Goal: Information Seeking & Learning: Learn about a topic

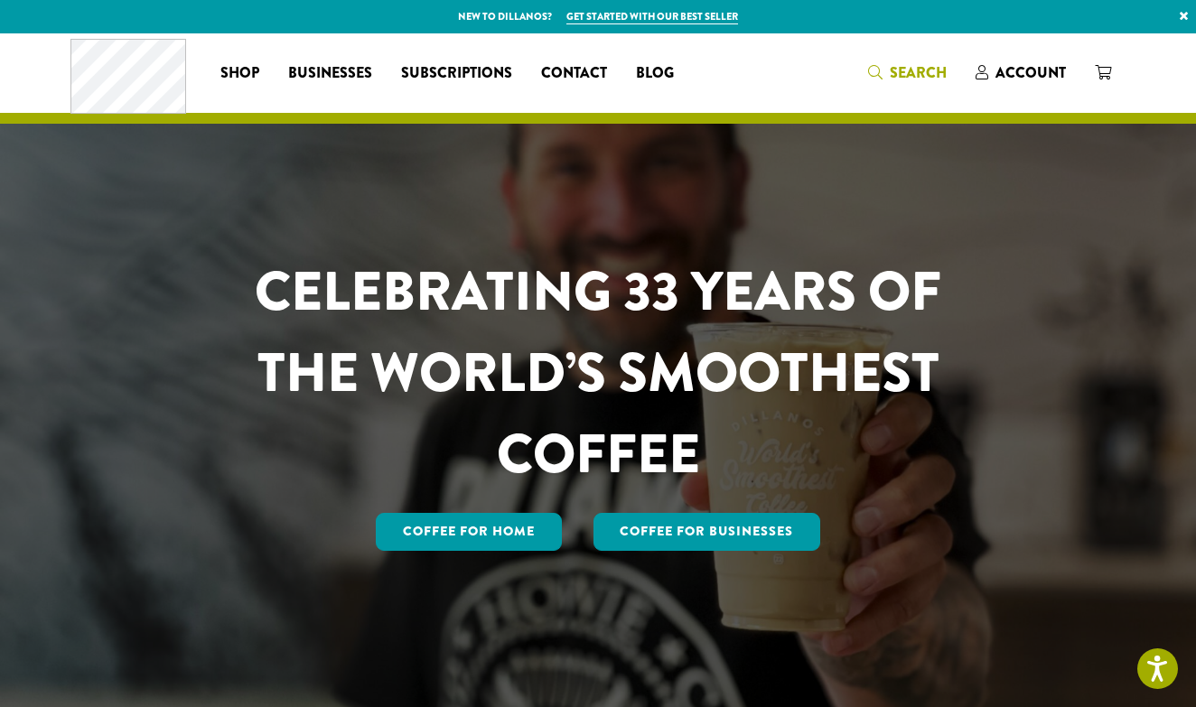
click at [899, 79] on span "Search" at bounding box center [918, 72] width 57 height 21
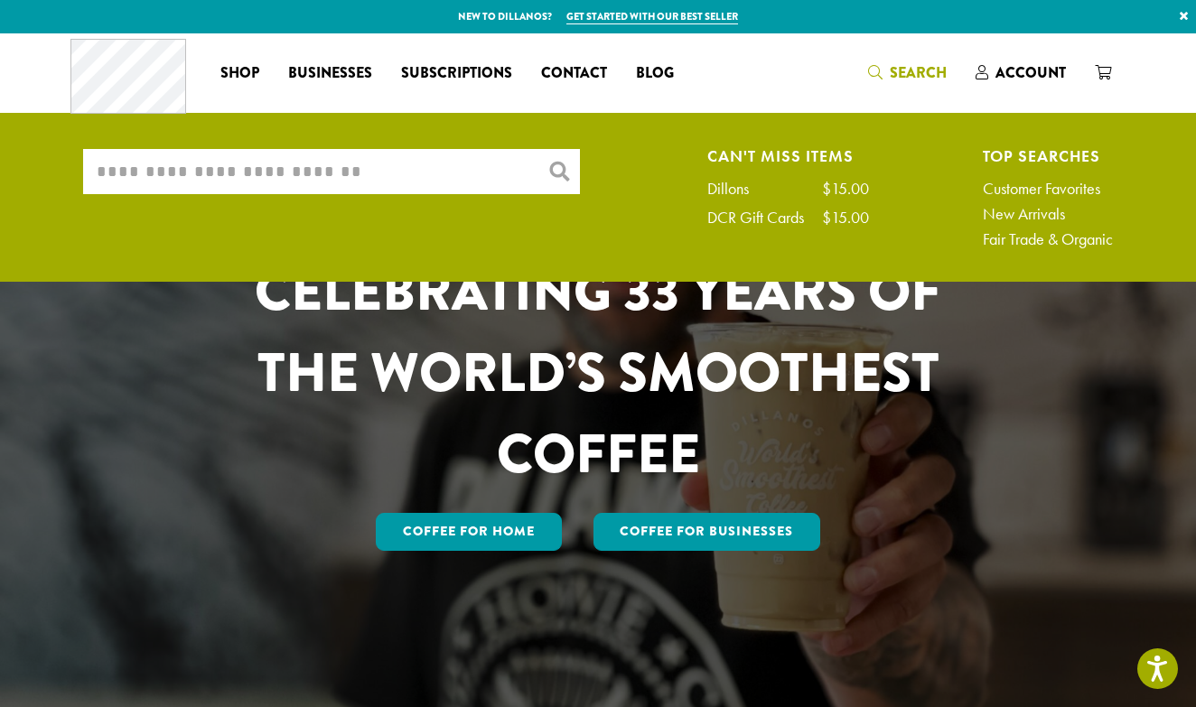
click at [192, 182] on input "What are you searching for?" at bounding box center [331, 171] width 497 height 45
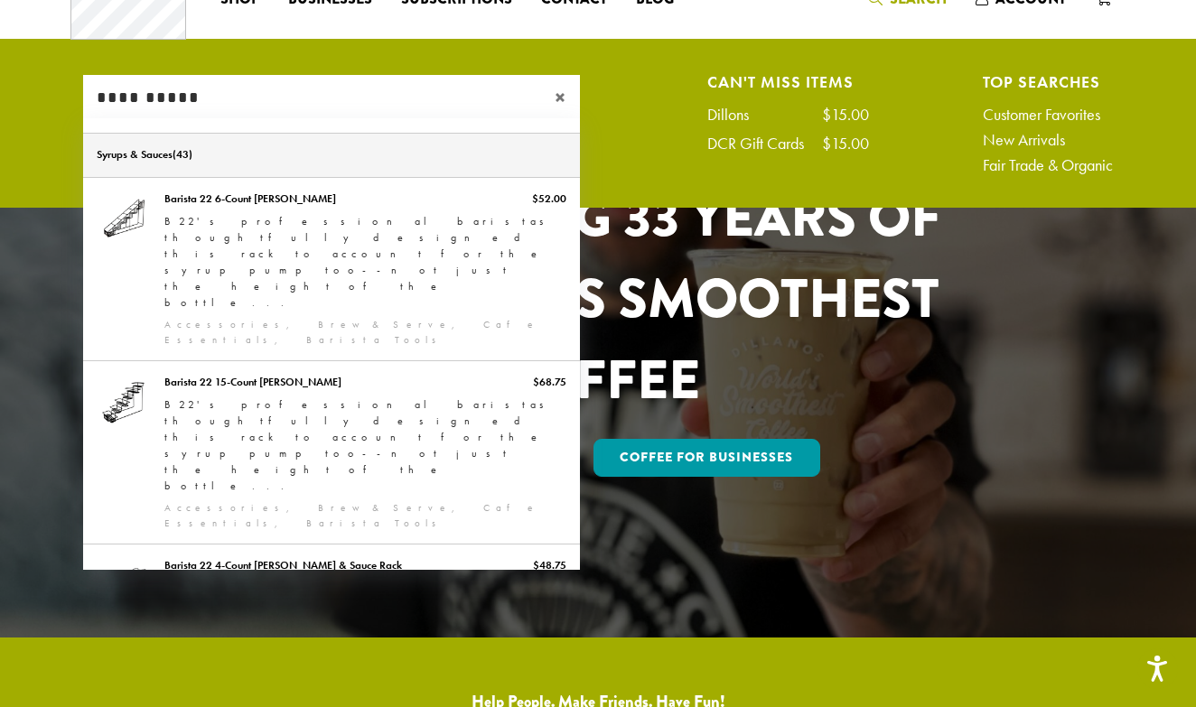
type input "**********"
click at [151, 154] on link "Syrups & Sauces" at bounding box center [331, 155] width 497 height 43
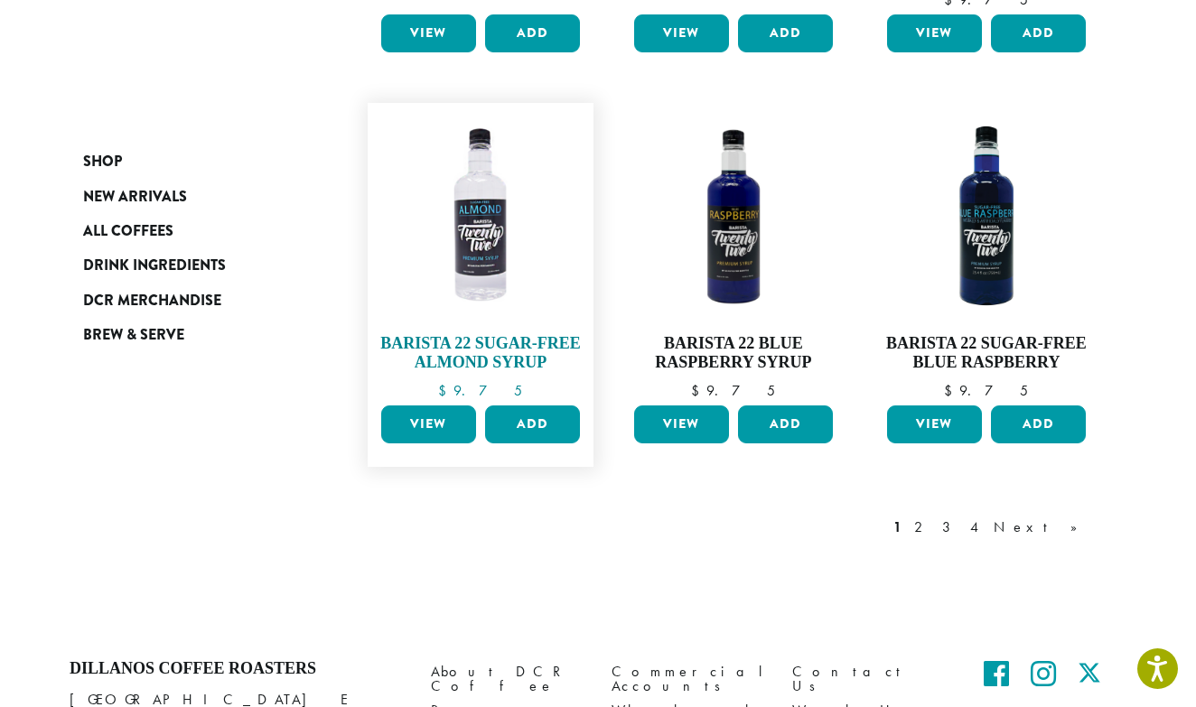
scroll to position [1534, 0]
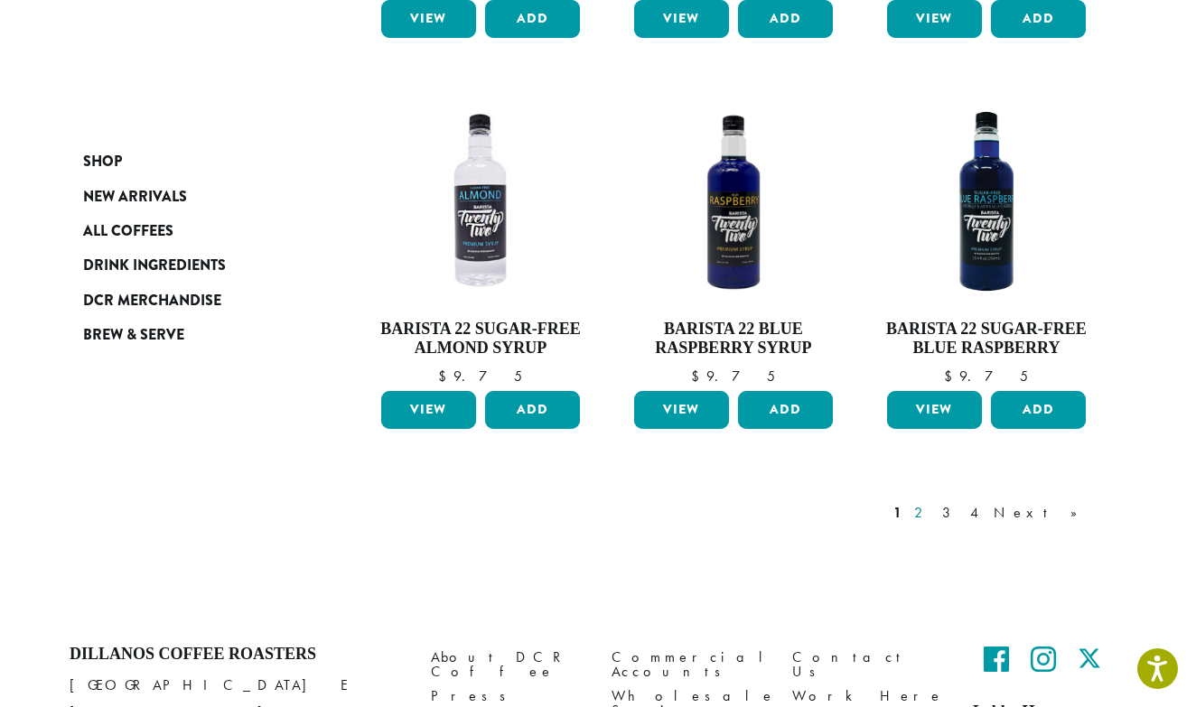
click at [933, 502] on link "2" at bounding box center [921, 513] width 23 height 22
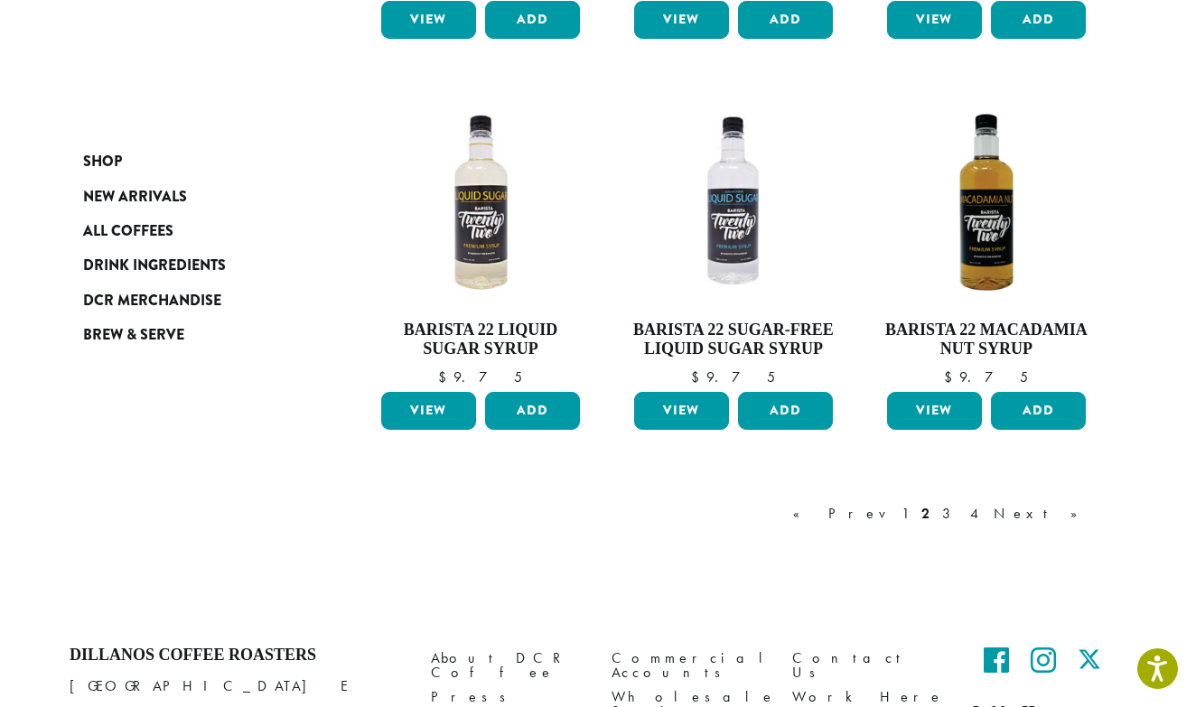
scroll to position [1467, 0]
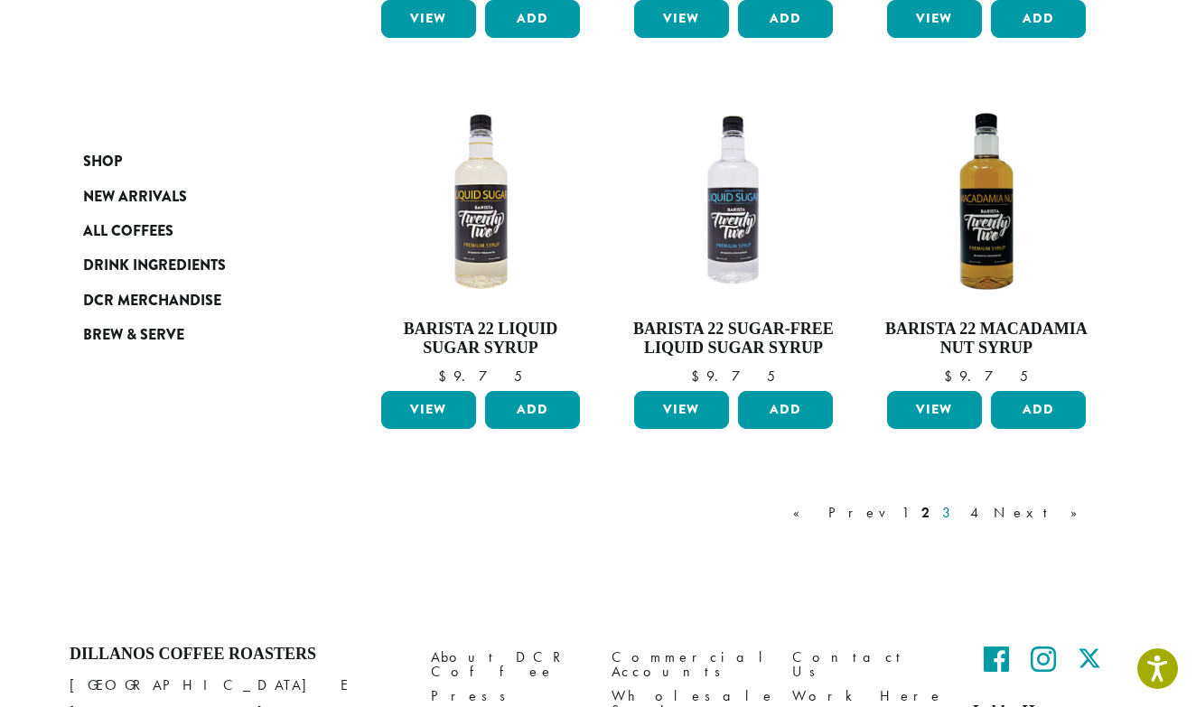
click at [961, 508] on link "3" at bounding box center [949, 513] width 23 height 22
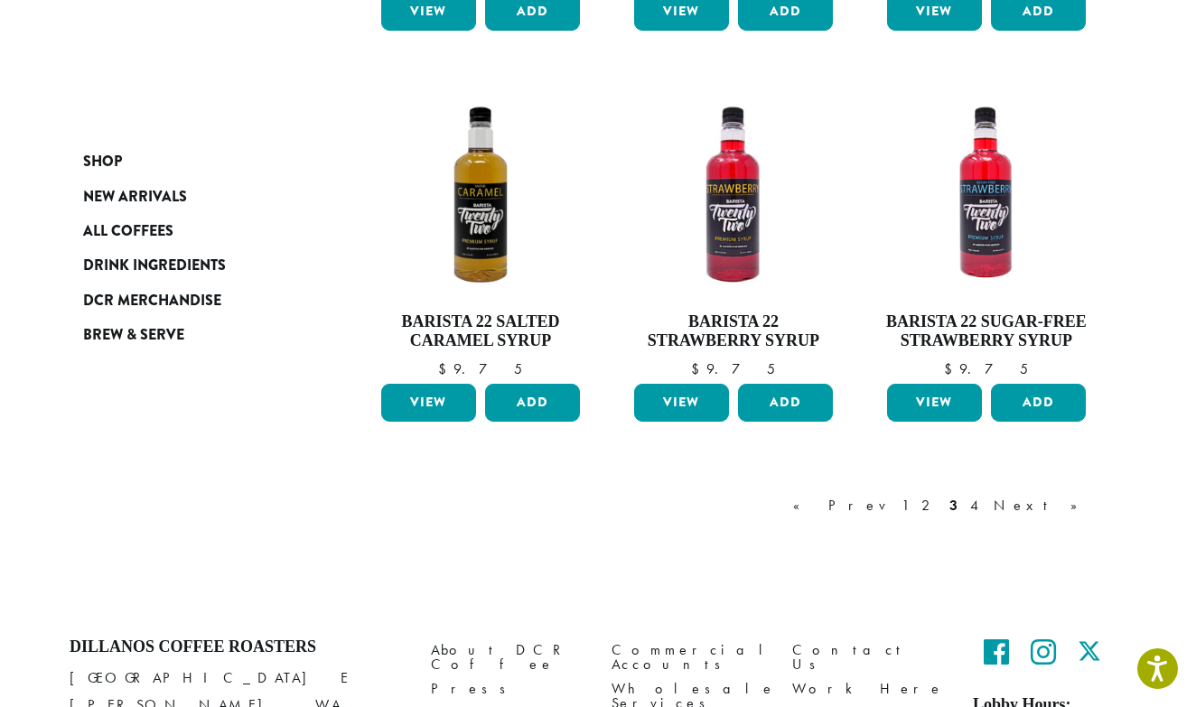
scroll to position [1447, 0]
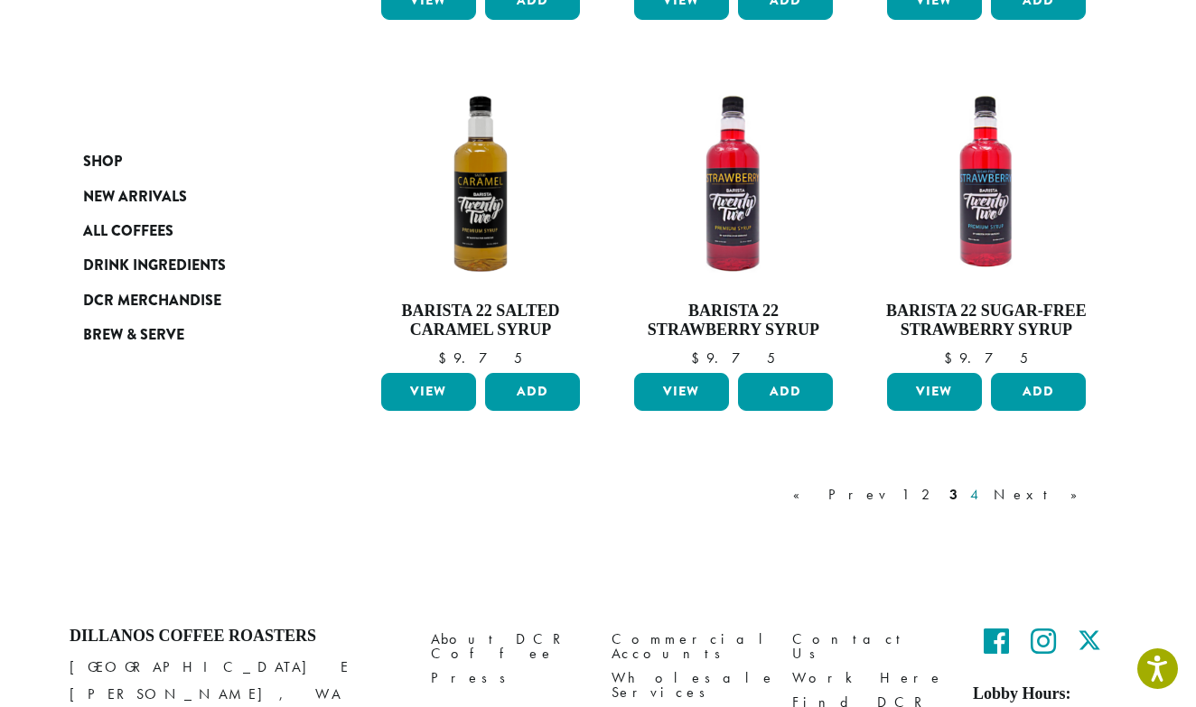
click at [984, 485] on link "4" at bounding box center [975, 495] width 18 height 22
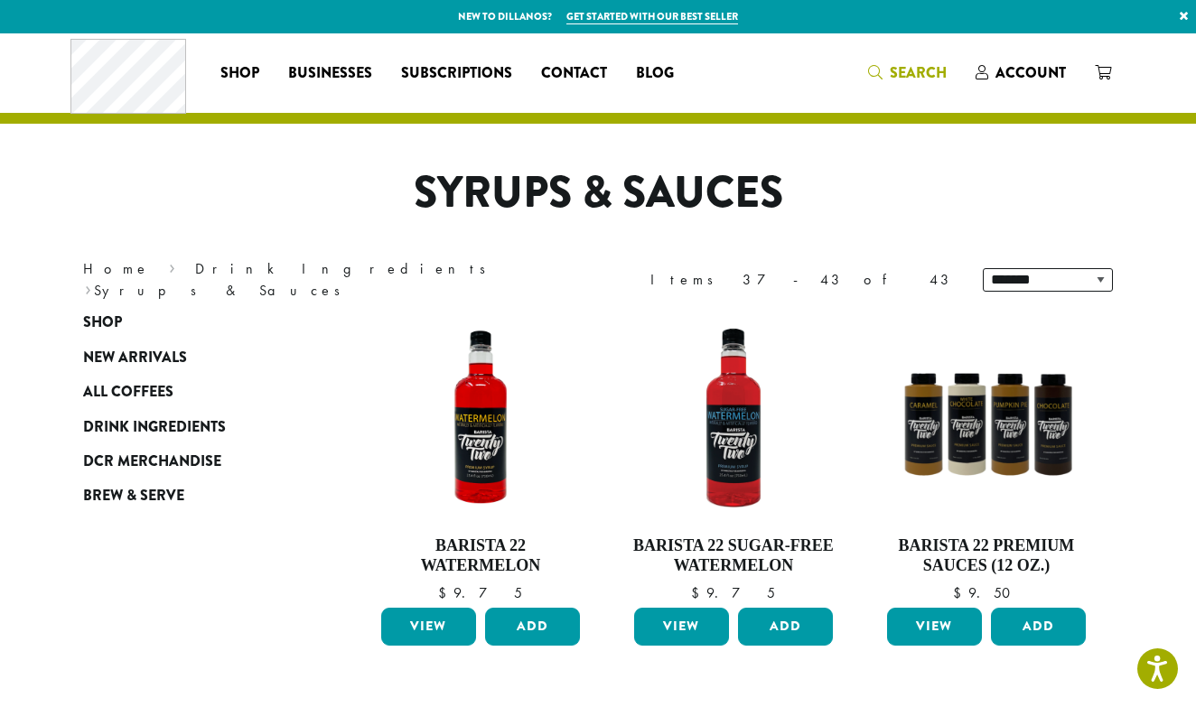
click at [906, 73] on span "Search" at bounding box center [918, 72] width 57 height 21
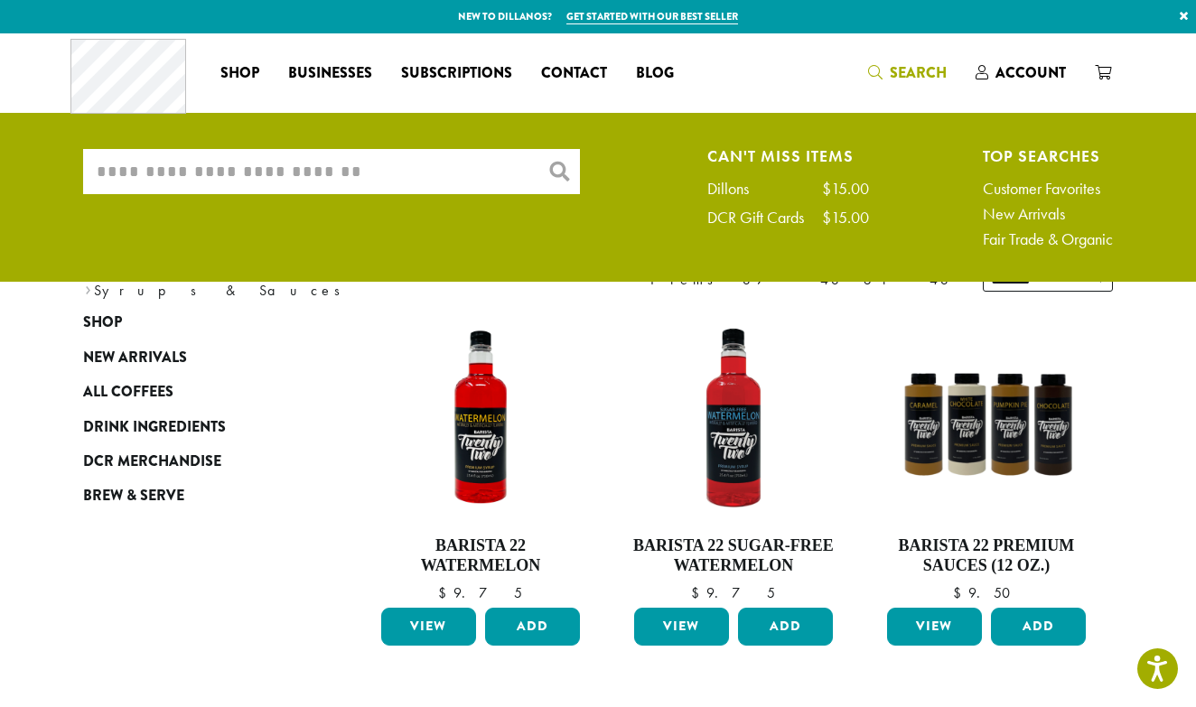
click at [511, 165] on input "What are you searching for?" at bounding box center [331, 171] width 497 height 45
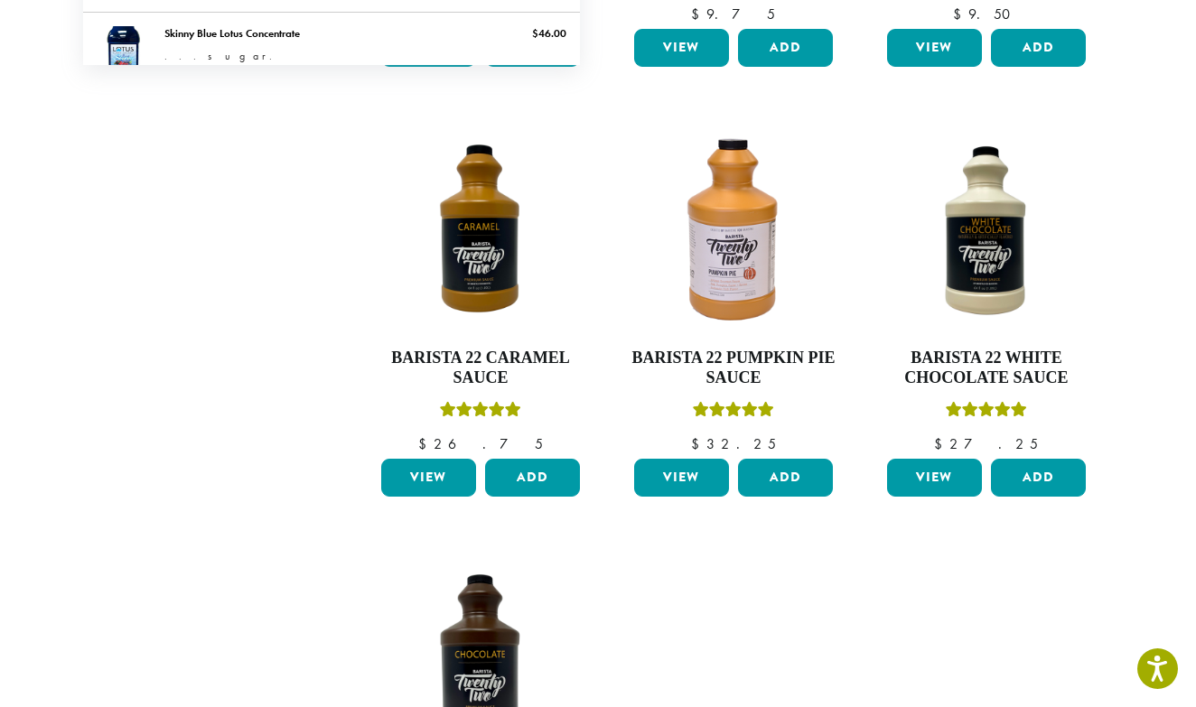
scroll to position [575, 0]
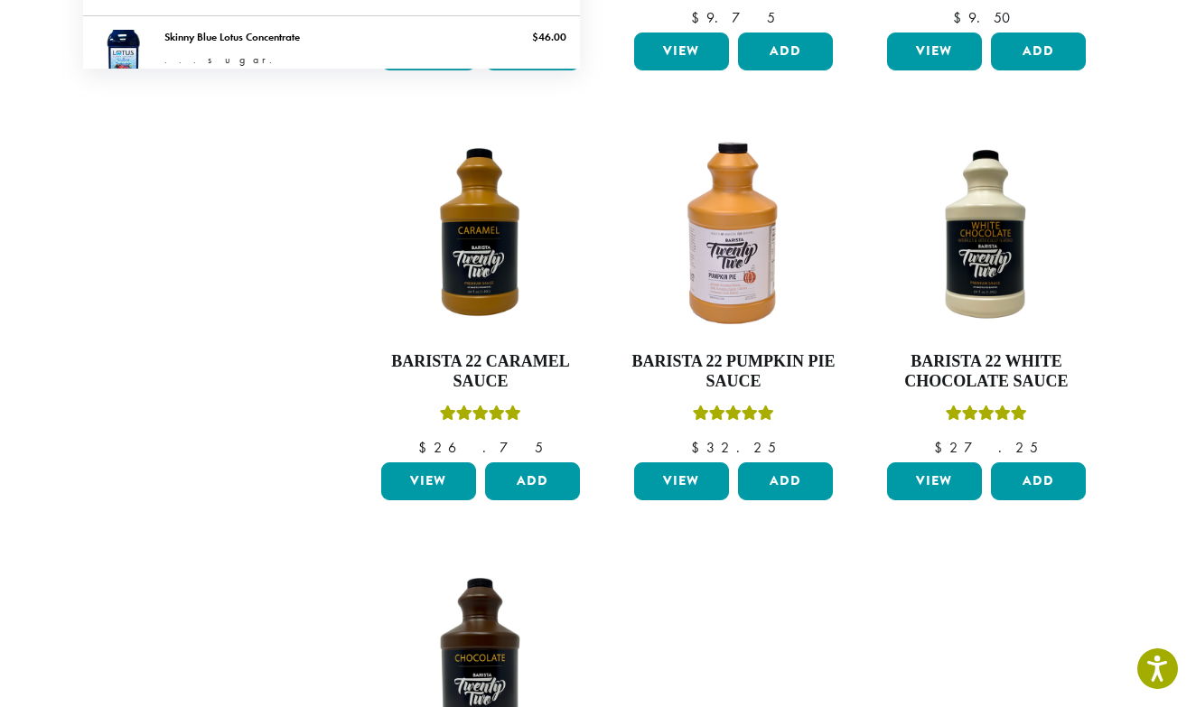
type input "**********"
click at [221, 366] on div "Shop New Arrivals All Coffees Drink Ingredients DCR Merchandise Brew & Serve" at bounding box center [192, 402] width 244 height 1344
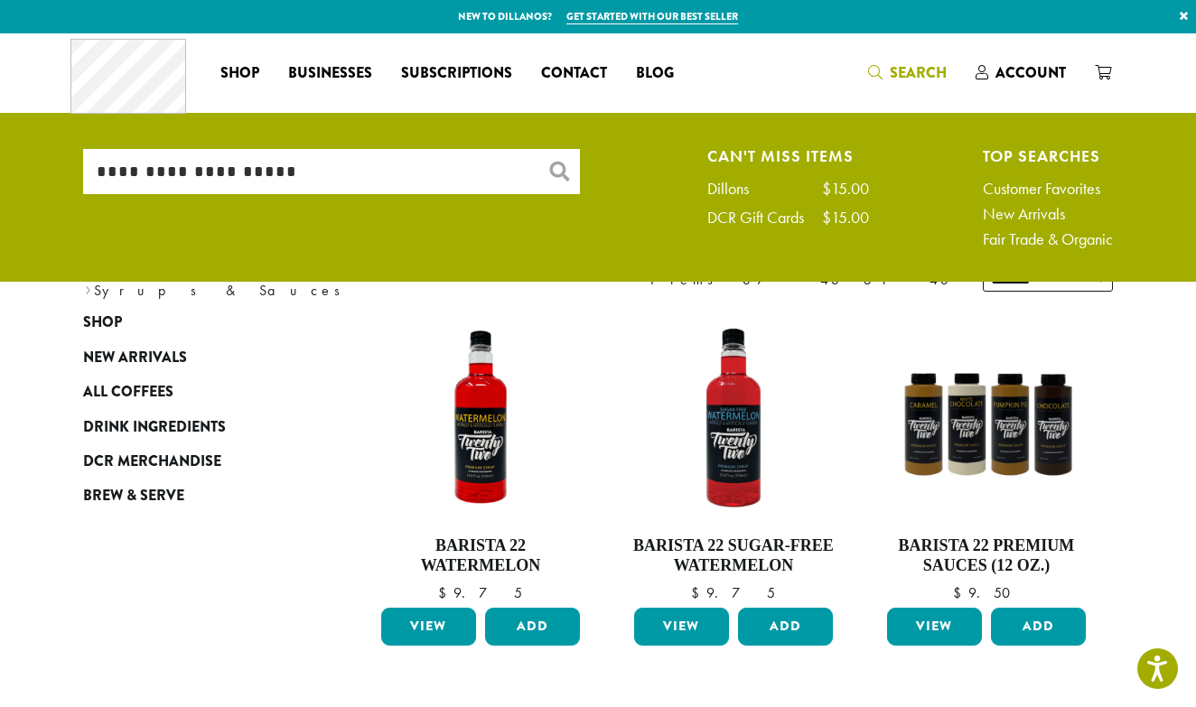
scroll to position [0, 0]
